Goal: Task Accomplishment & Management: Complete application form

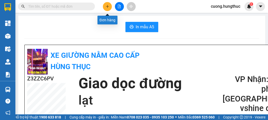
click at [107, 7] on icon "plus" at bounding box center [108, 7] width 4 height 4
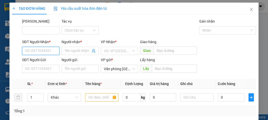
click at [48, 47] on input "SĐT Người Nhận *" at bounding box center [40, 51] width 37 height 8
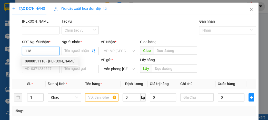
click at [45, 60] on div "0988851118 - [PERSON_NAME]" at bounding box center [50, 61] width 50 height 6
type input "0988851118"
type input "HẢI QUÝ"
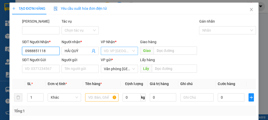
type input "0988851118"
click at [105, 52] on input "search" at bounding box center [117, 51] width 27 height 8
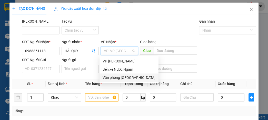
click at [115, 77] on div "Văn phòng [GEOGRAPHIC_DATA]" at bounding box center [129, 78] width 53 height 6
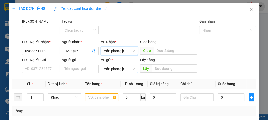
click at [114, 69] on span "Văn phòng [GEOGRAPHIC_DATA]" at bounding box center [119, 69] width 31 height 8
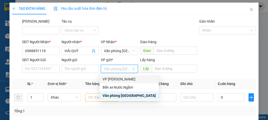
click at [113, 77] on div "VP [PERSON_NAME]" at bounding box center [129, 79] width 53 height 6
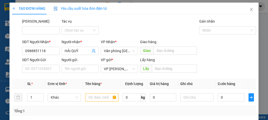
click at [169, 56] on div "Giao hàng Giao" at bounding box center [168, 48] width 57 height 18
click at [165, 54] on input "text" at bounding box center [175, 50] width 43 height 8
type input "d"
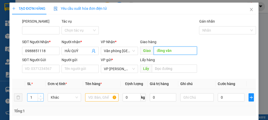
type input "đồng văn"
click at [40, 94] on span "up" at bounding box center [40, 95] width 3 height 3
type input "5"
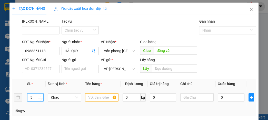
click at [40, 94] on span "up" at bounding box center [40, 95] width 3 height 3
click at [99, 97] on input "text" at bounding box center [101, 97] width 33 height 8
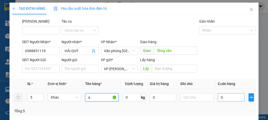
type input "a"
click at [233, 97] on input "0" at bounding box center [231, 97] width 26 height 8
type input "2"
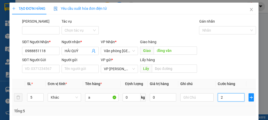
type input "20"
type input "200"
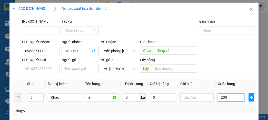
type input "200"
type input "2.000"
type input "20.000"
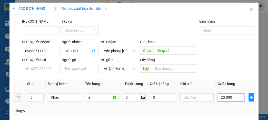
type input "20.000"
type input "200.000"
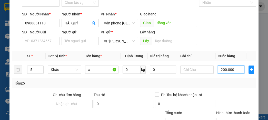
scroll to position [67, 0]
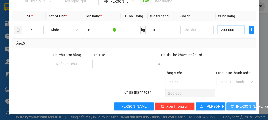
type input "200.000"
click at [240, 103] on span "[PERSON_NAME] và In" at bounding box center [254, 106] width 36 height 6
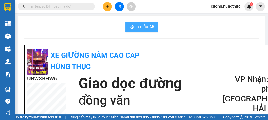
click at [135, 23] on button "In mẫu A5" at bounding box center [141, 27] width 33 height 10
